Goal: Transaction & Acquisition: Purchase product/service

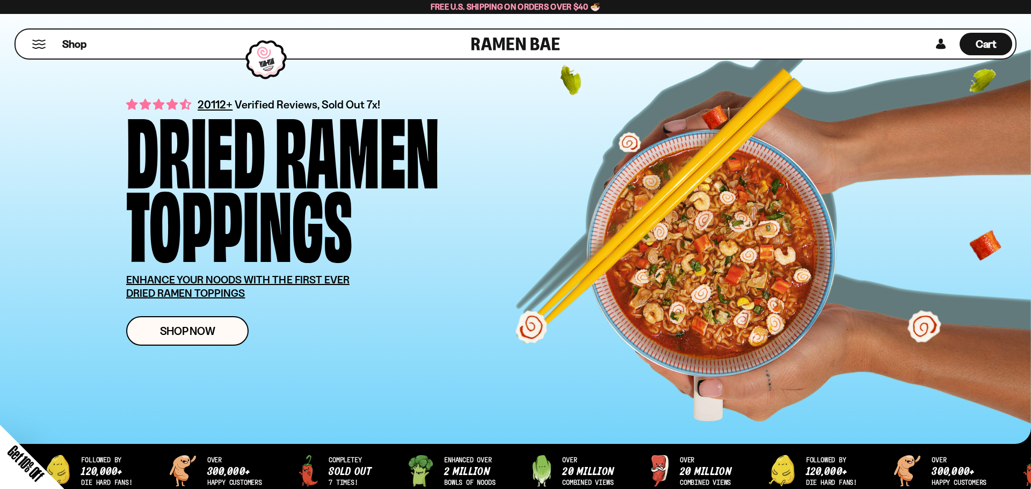
click at [224, 337] on div "Close dialog FREE SHIPPING FOR ALL US ORDERS OVER $40+ Email CONTINUE ******" at bounding box center [515, 244] width 1031 height 489
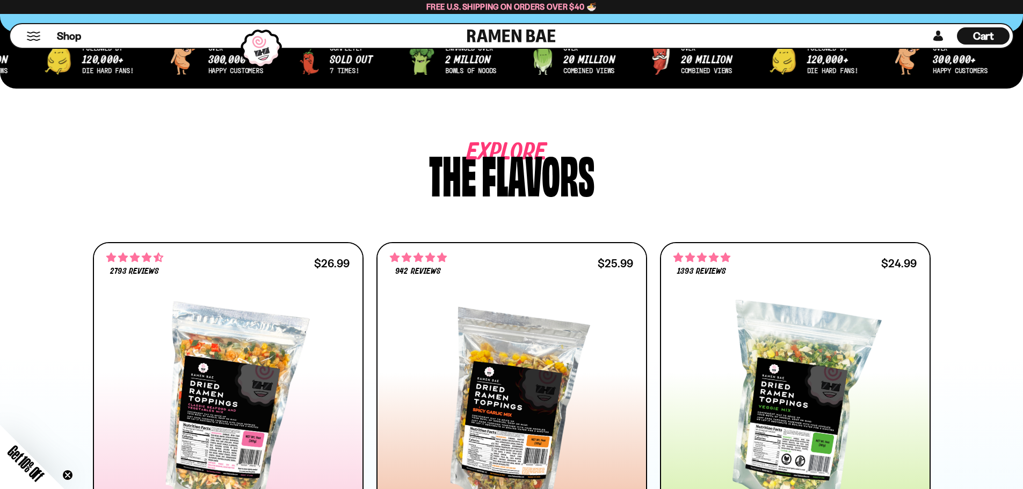
scroll to position [483, 0]
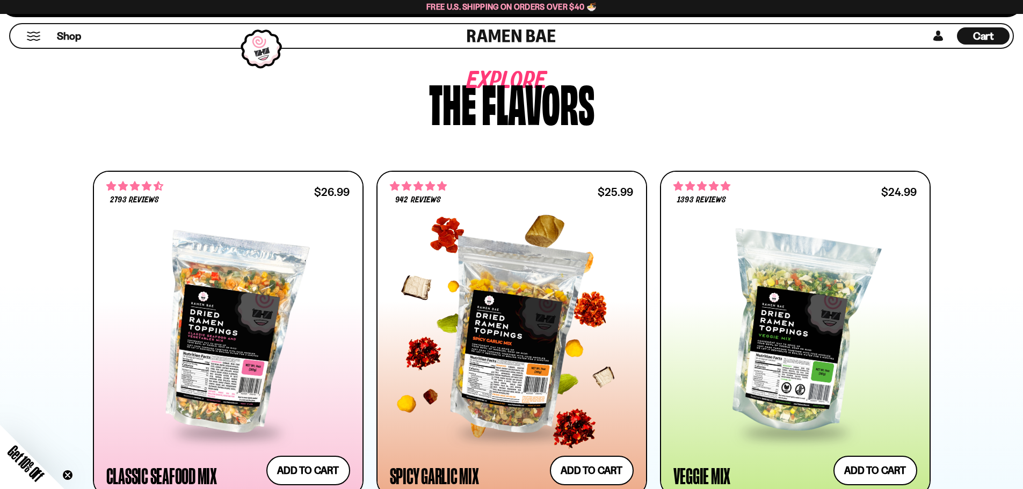
click at [502, 370] on div at bounding box center [512, 333] width 244 height 195
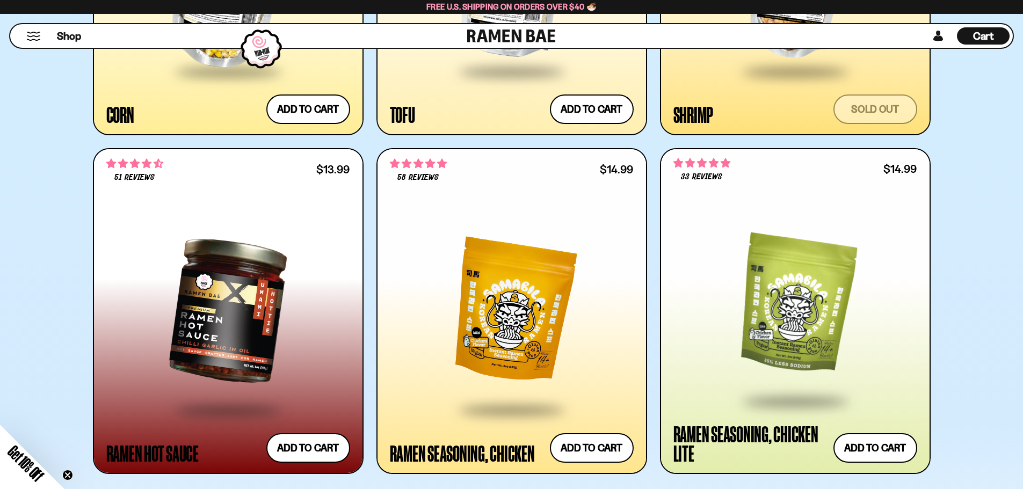
scroll to position [2201, 0]
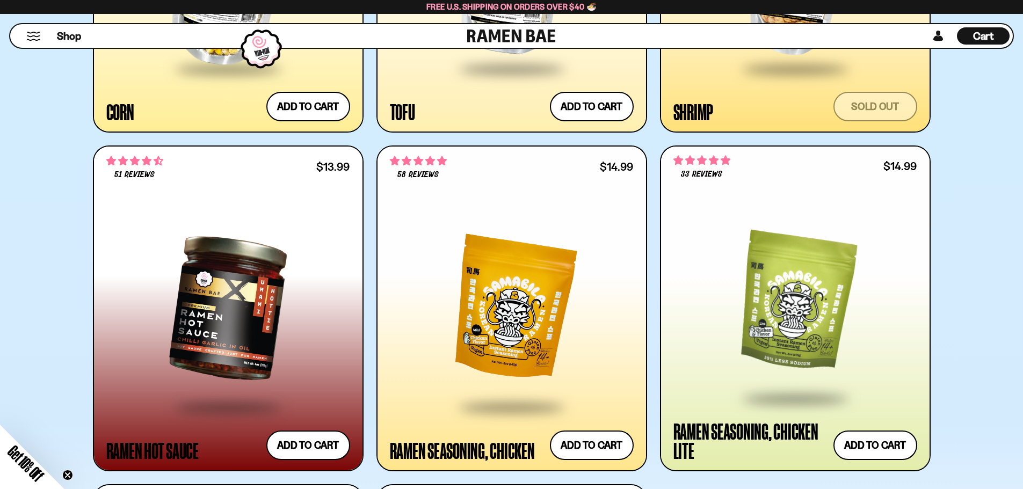
click at [498, 314] on div at bounding box center [512, 307] width 244 height 195
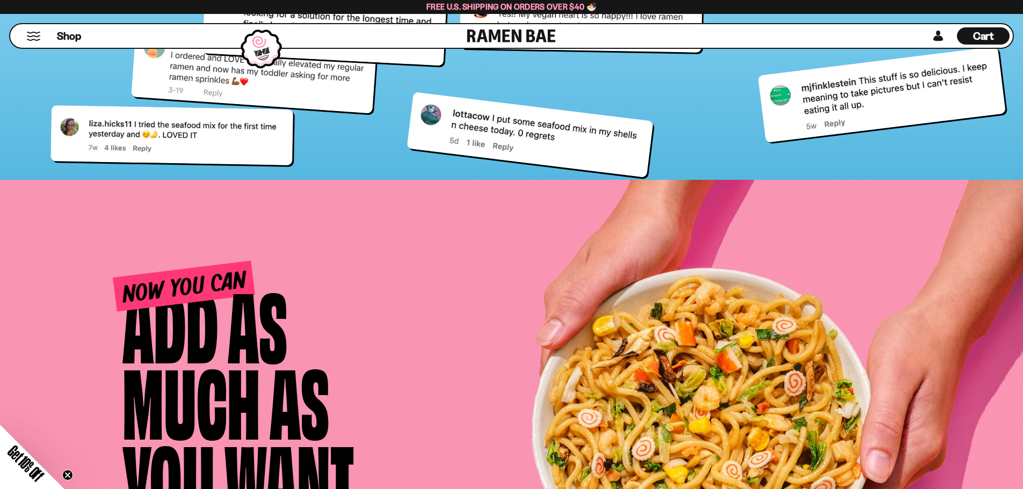
scroll to position [4755, 0]
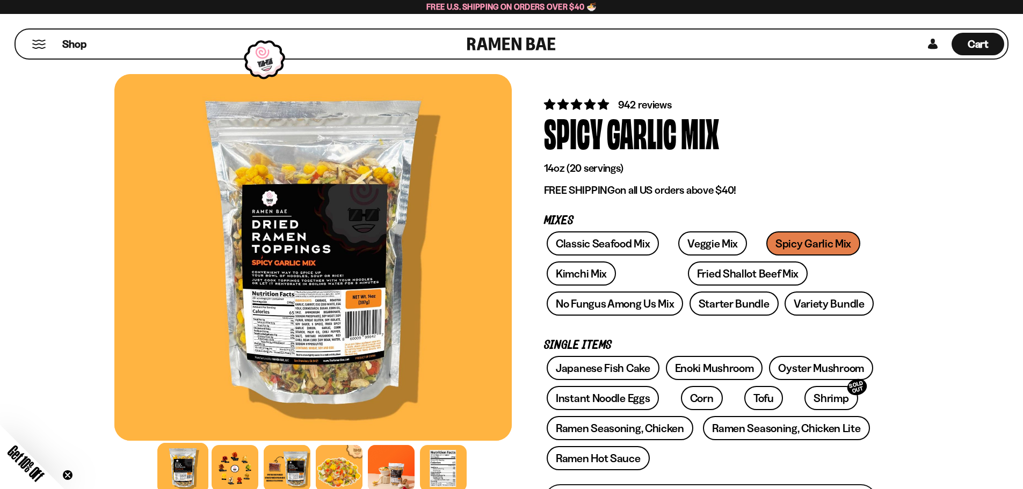
click at [269, 339] on div at bounding box center [312, 257] width 397 height 367
click at [285, 319] on div at bounding box center [312, 257] width 397 height 367
click at [288, 338] on div at bounding box center [312, 257] width 397 height 367
click at [274, 349] on div at bounding box center [312, 257] width 397 height 367
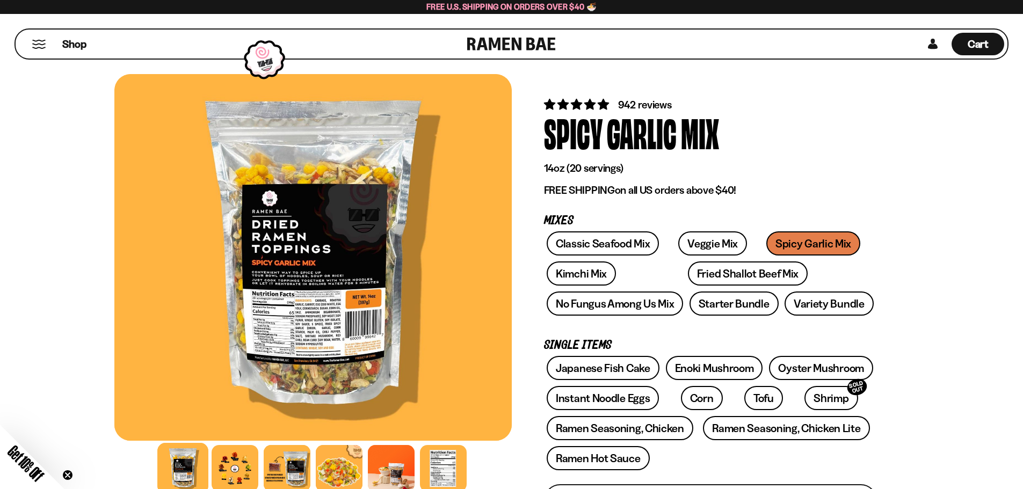
click at [274, 349] on div at bounding box center [312, 257] width 397 height 367
click at [311, 287] on div at bounding box center [312, 257] width 397 height 367
click at [320, 324] on div at bounding box center [312, 257] width 397 height 367
click at [448, 479] on div at bounding box center [443, 468] width 51 height 51
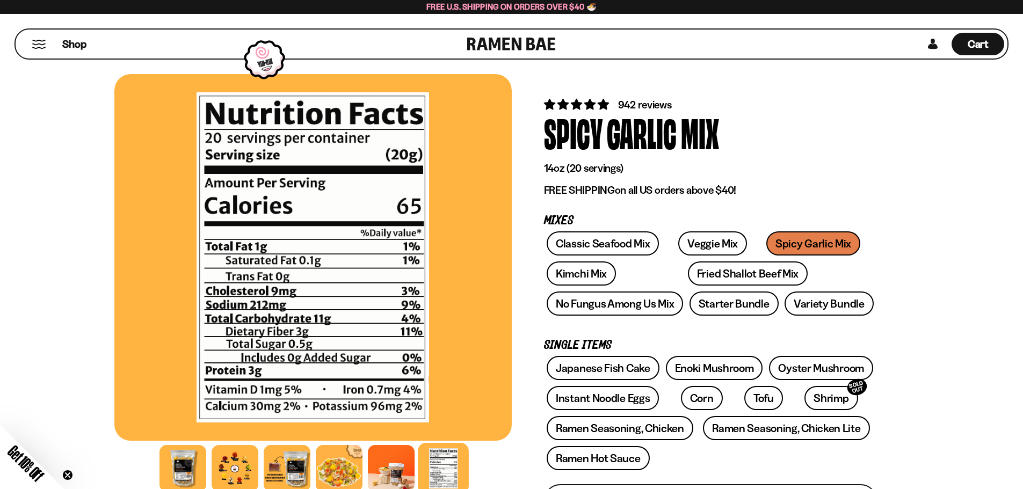
scroll to position [54, 0]
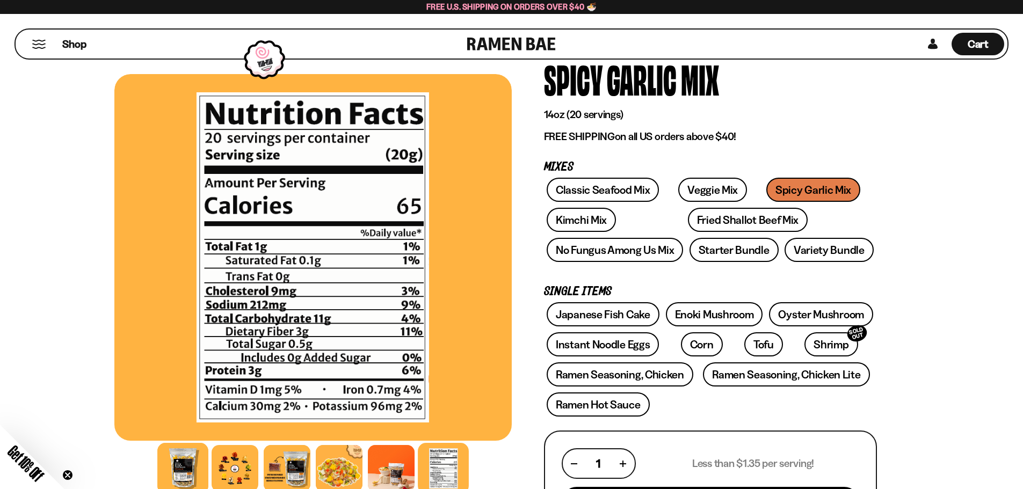
click at [182, 471] on div at bounding box center [182, 468] width 51 height 51
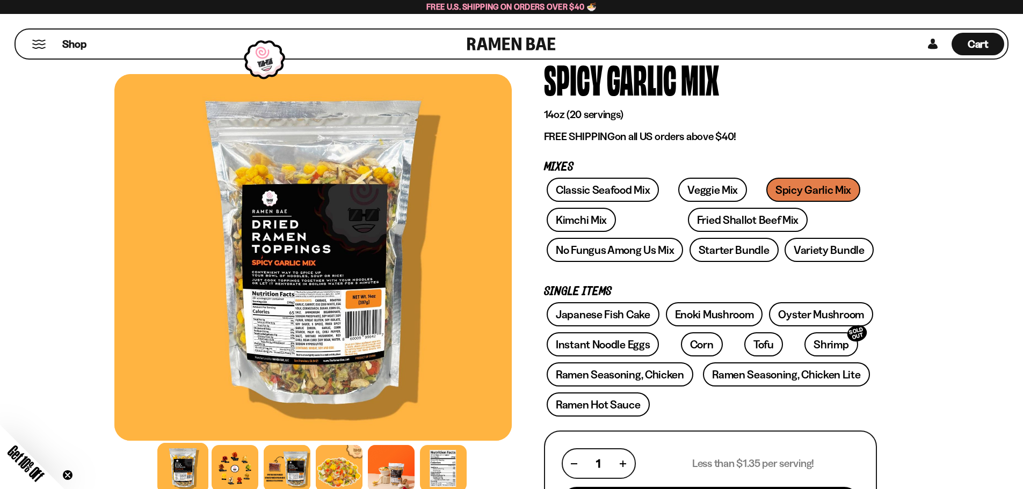
click at [313, 358] on div at bounding box center [312, 257] width 397 height 367
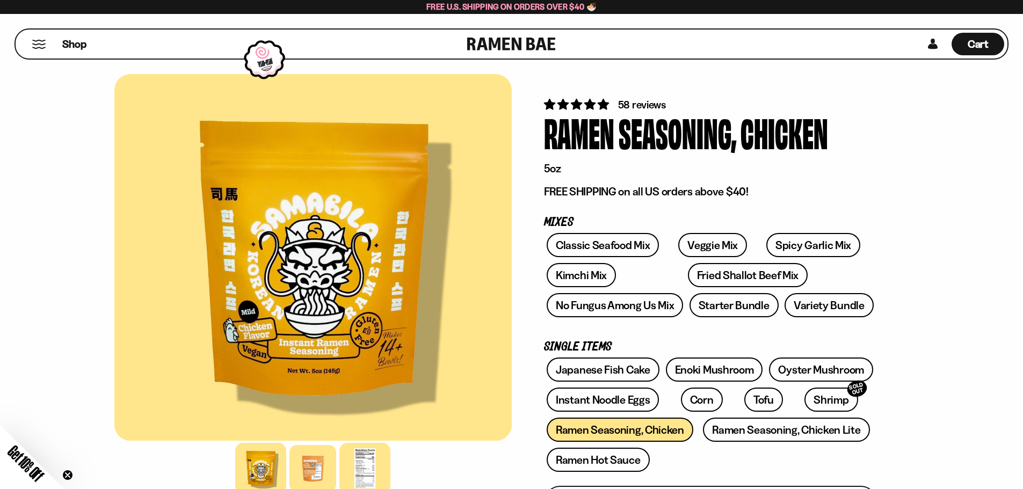
click at [360, 468] on div at bounding box center [364, 468] width 51 height 51
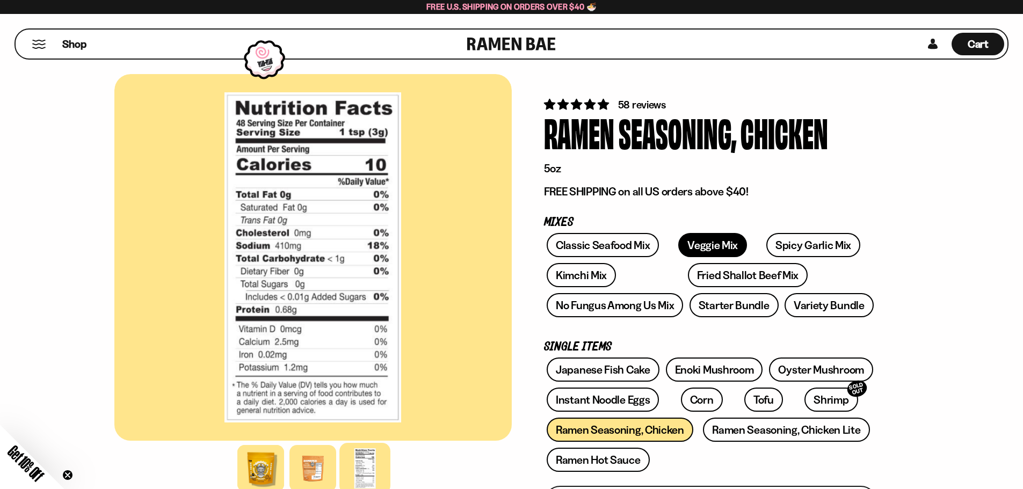
click at [687, 238] on link "Veggie Mix" at bounding box center [712, 245] width 69 height 24
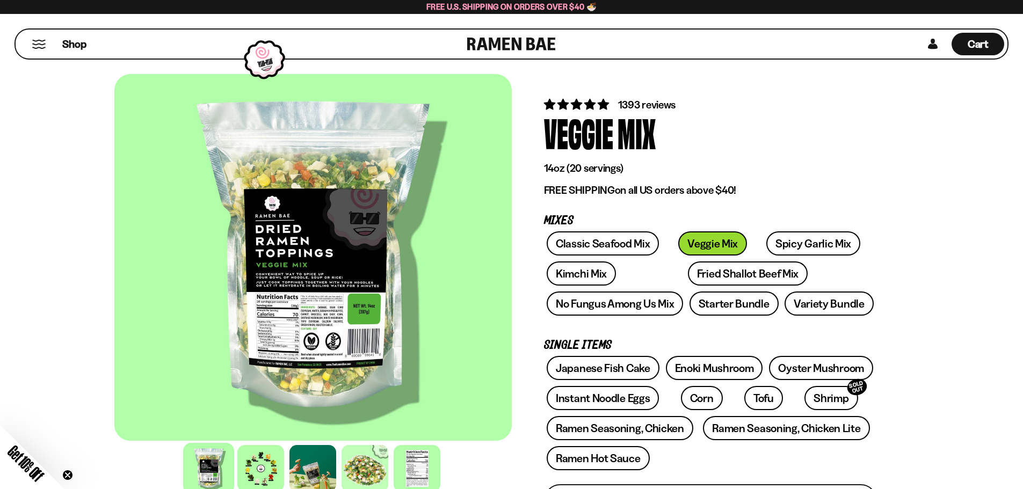
click at [209, 473] on div at bounding box center [208, 468] width 51 height 51
click at [423, 463] on div at bounding box center [416, 468] width 51 height 51
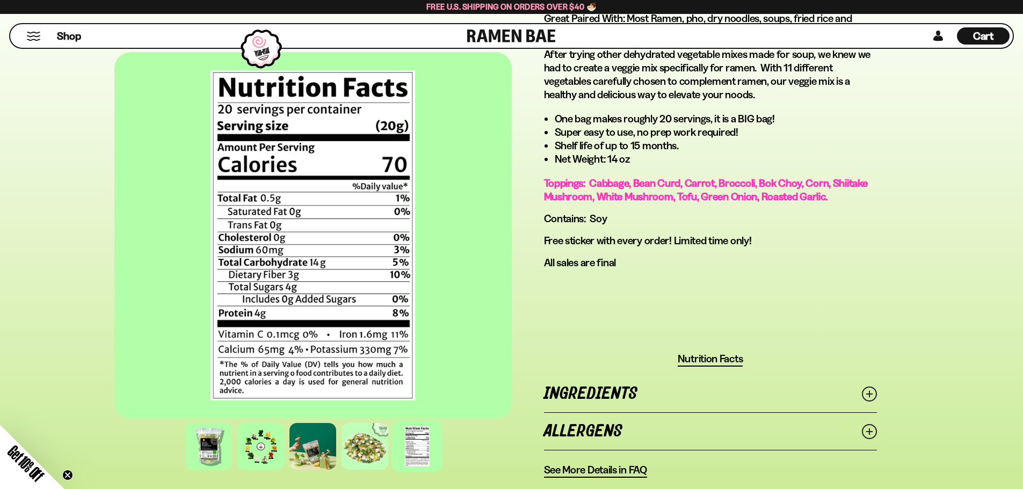
scroll to position [644, 0]
